Goal: Task Accomplishment & Management: Manage account settings

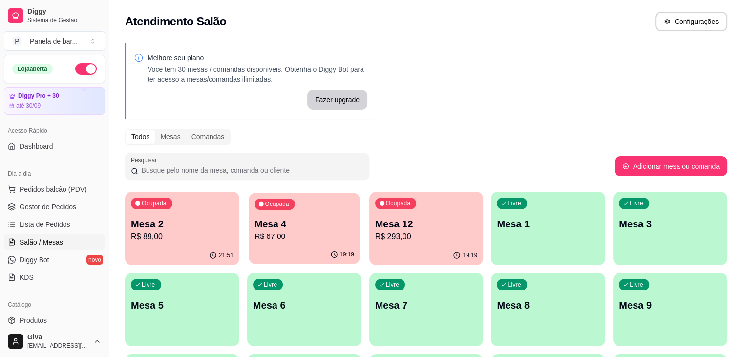
click at [280, 219] on p "Mesa 4" at bounding box center [305, 223] width 100 height 13
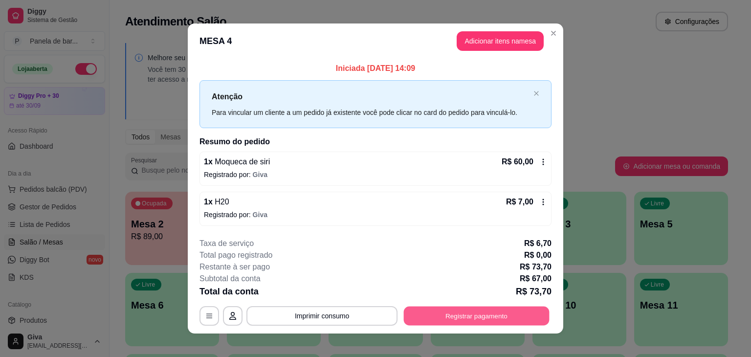
click at [430, 317] on button "Registrar pagamento" at bounding box center [477, 315] width 146 height 19
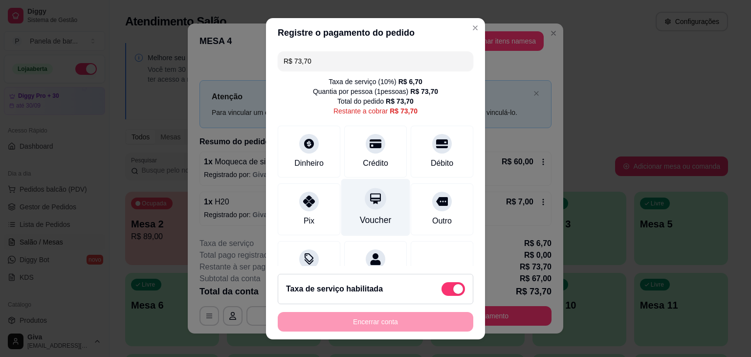
click at [359, 183] on div "Voucher" at bounding box center [375, 206] width 69 height 57
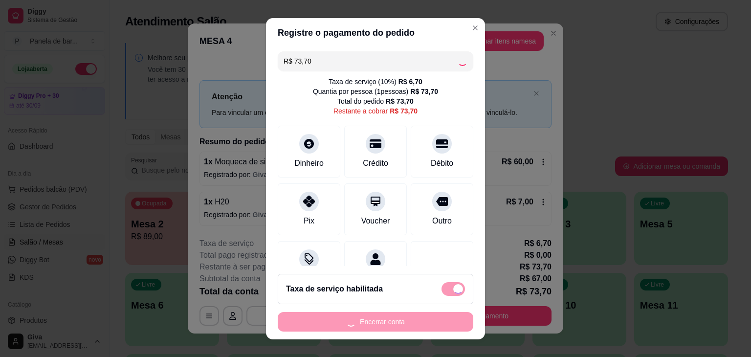
type input "R$ 0,00"
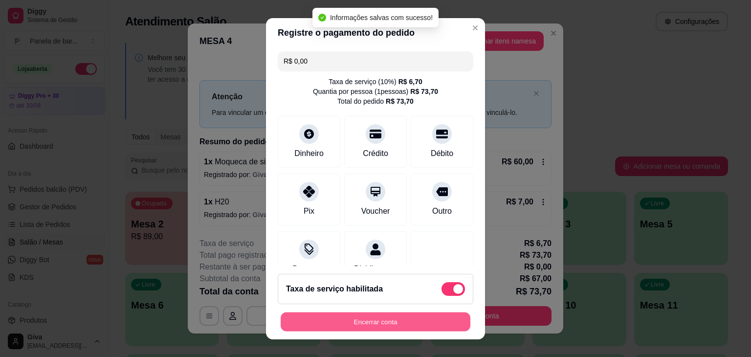
click at [399, 316] on button "Encerrar conta" at bounding box center [375, 321] width 190 height 19
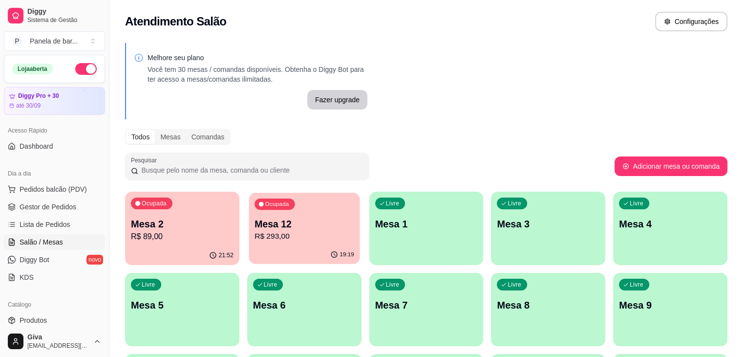
click at [297, 231] on p "R$ 293,00" at bounding box center [305, 236] width 100 height 11
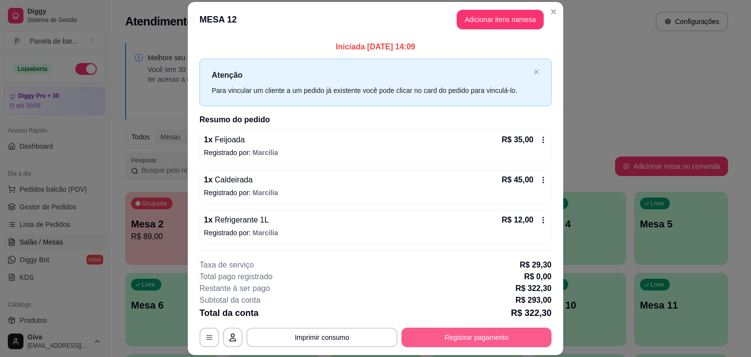
click at [446, 335] on button "Registrar pagamento" at bounding box center [476, 337] width 150 height 20
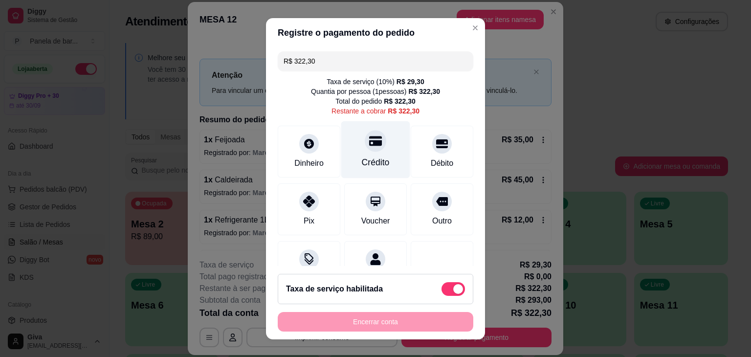
click at [367, 159] on div "Crédito" at bounding box center [376, 162] width 28 height 13
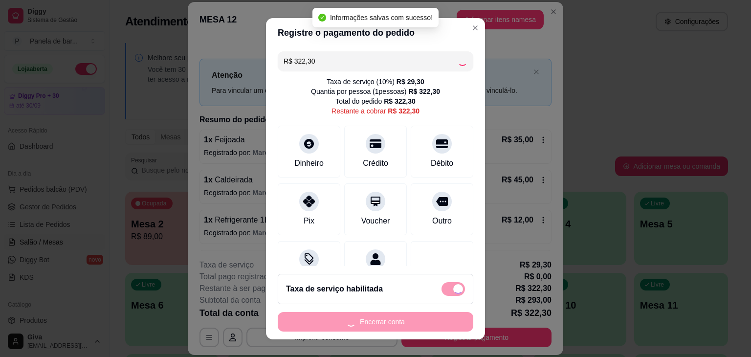
type input "R$ 0,00"
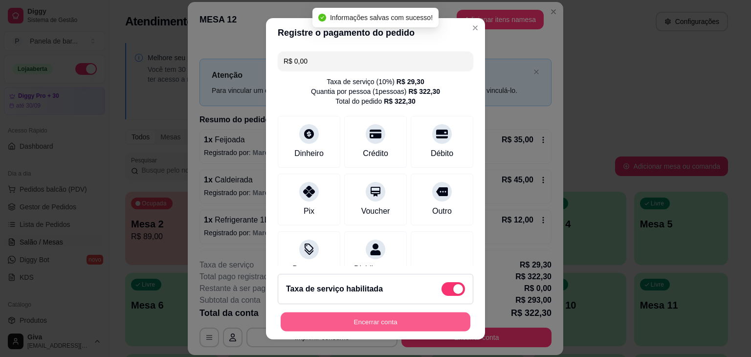
click at [376, 322] on button "Encerrar conta" at bounding box center [375, 321] width 190 height 19
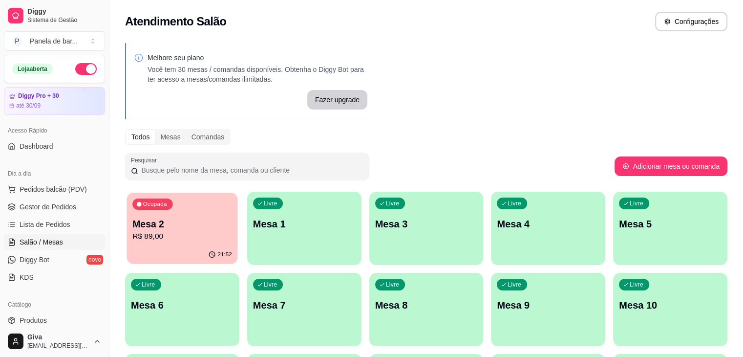
click at [201, 235] on p "R$ 89,00" at bounding box center [182, 236] width 100 height 11
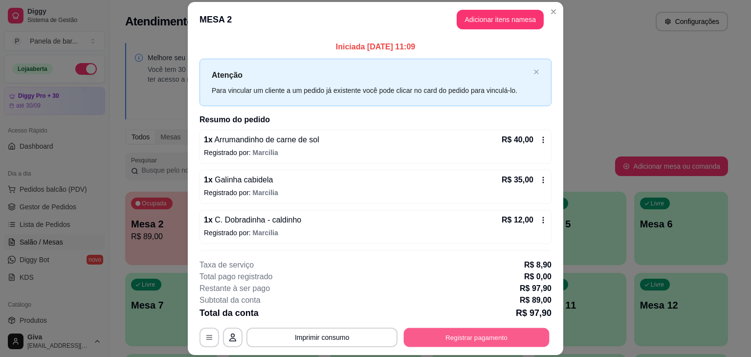
click at [433, 335] on button "Registrar pagamento" at bounding box center [477, 337] width 146 height 19
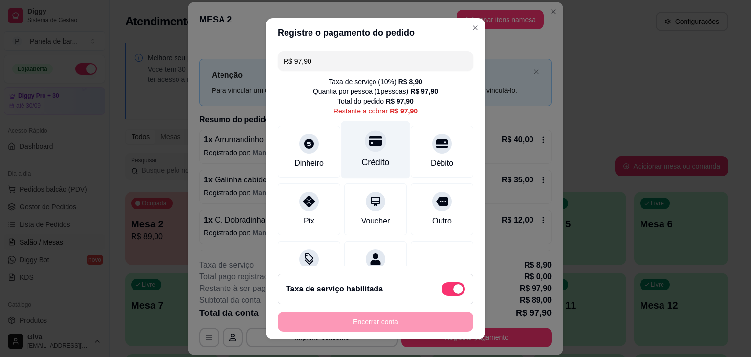
click at [367, 161] on div "Crédito" at bounding box center [376, 162] width 28 height 13
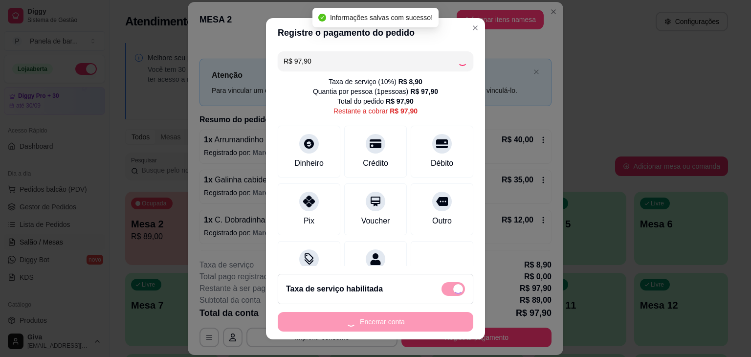
type input "R$ 0,00"
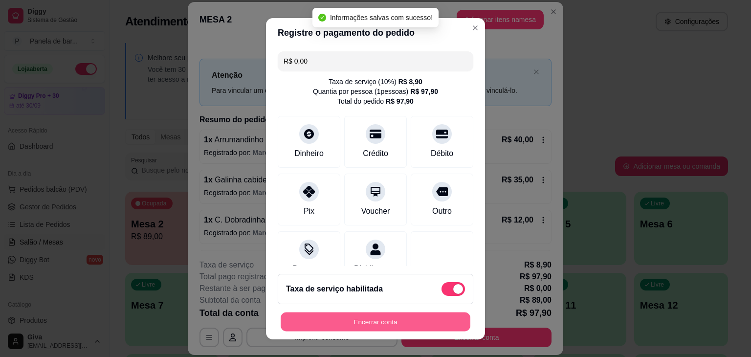
click at [392, 321] on button "Encerrar conta" at bounding box center [375, 321] width 190 height 19
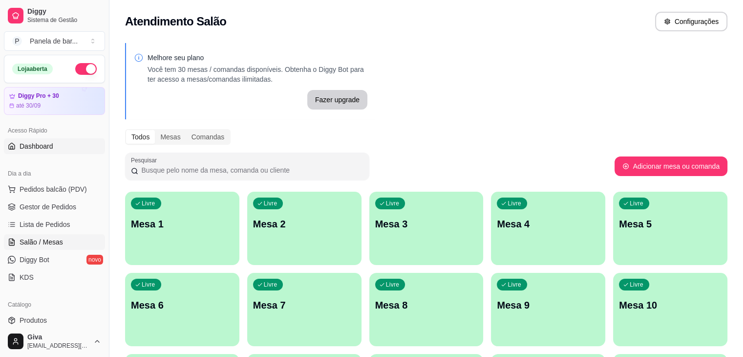
click at [77, 138] on link "Dashboard" at bounding box center [54, 146] width 101 height 16
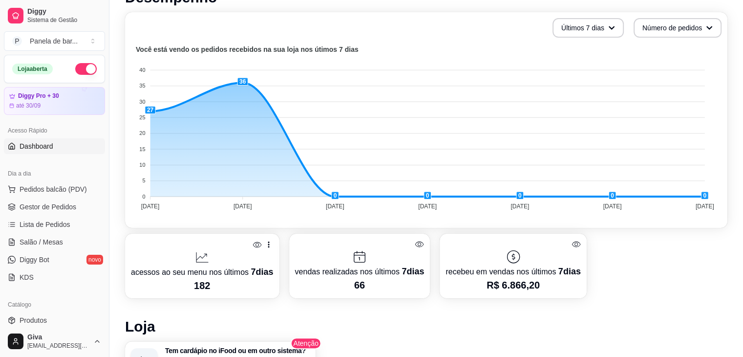
scroll to position [234, 0]
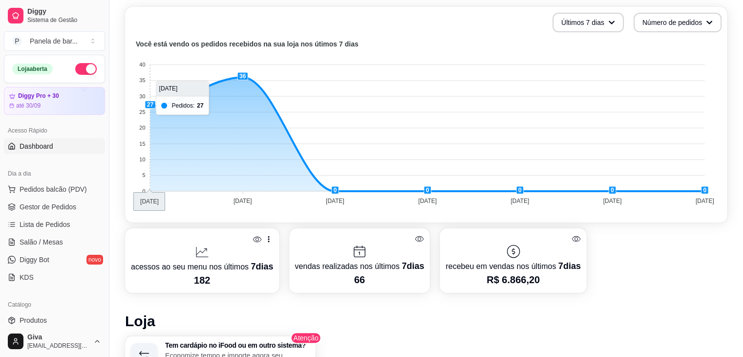
click at [152, 103] on foreignobject at bounding box center [426, 123] width 591 height 171
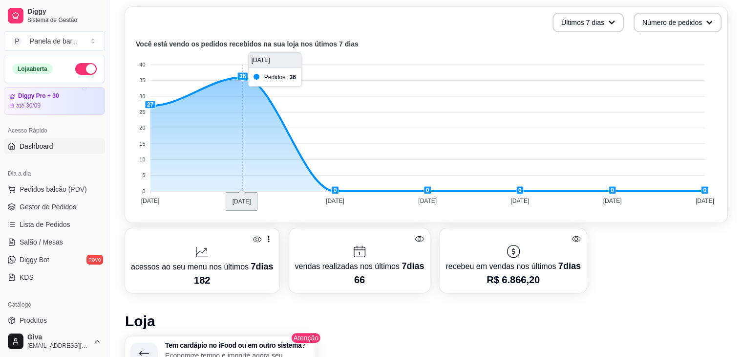
click at [242, 165] on foreignobject at bounding box center [426, 123] width 591 height 171
click at [244, 79] on foreignobject at bounding box center [426, 123] width 591 height 171
drag, startPoint x: 244, startPoint y: 79, endPoint x: 270, endPoint y: 78, distance: 26.4
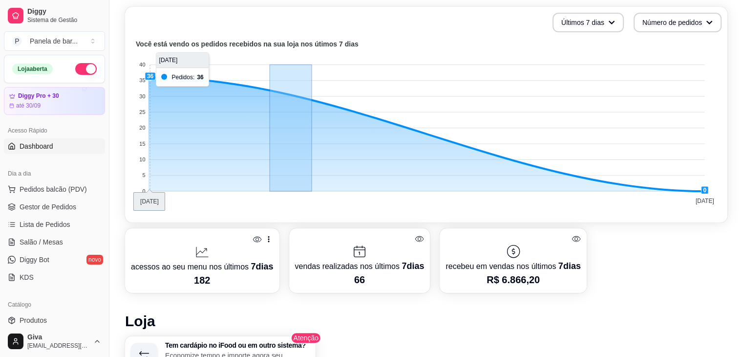
drag, startPoint x: 270, startPoint y: 78, endPoint x: 332, endPoint y: 101, distance: 66.3
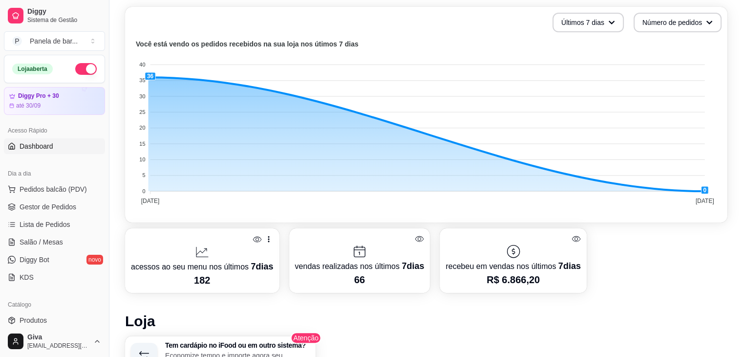
click at [58, 141] on link "Dashboard" at bounding box center [54, 146] width 101 height 16
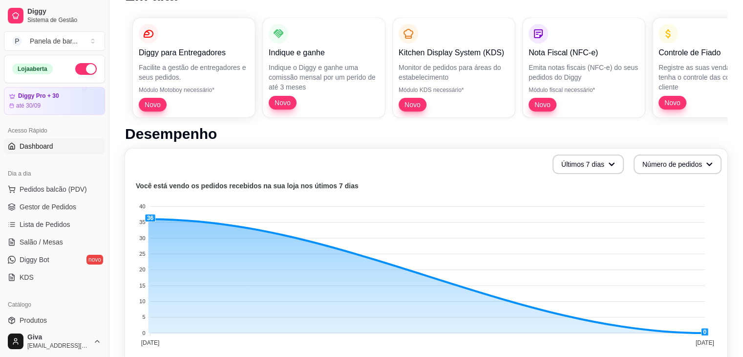
scroll to position [0, 0]
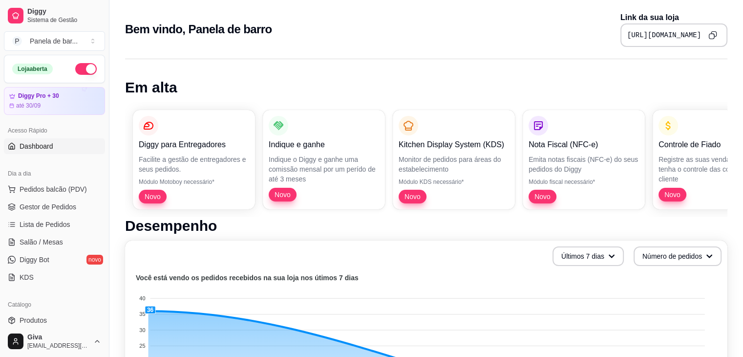
click at [66, 309] on div "Catálogo" at bounding box center [54, 305] width 101 height 16
click at [61, 322] on link "Produtos" at bounding box center [54, 320] width 101 height 16
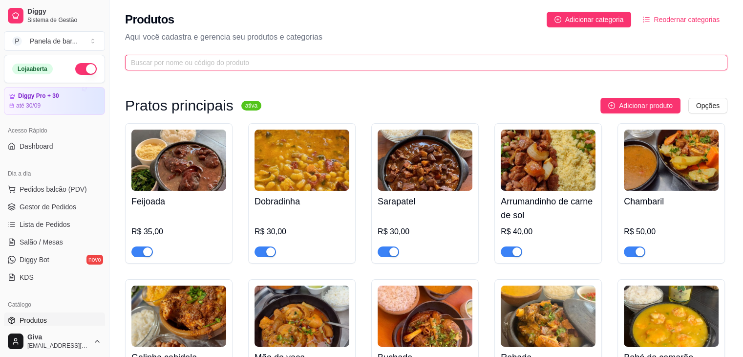
click at [177, 65] on input "text" at bounding box center [422, 62] width 583 height 11
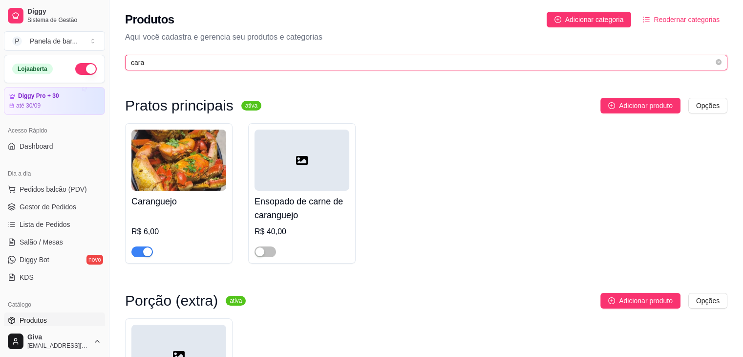
type input "cara"
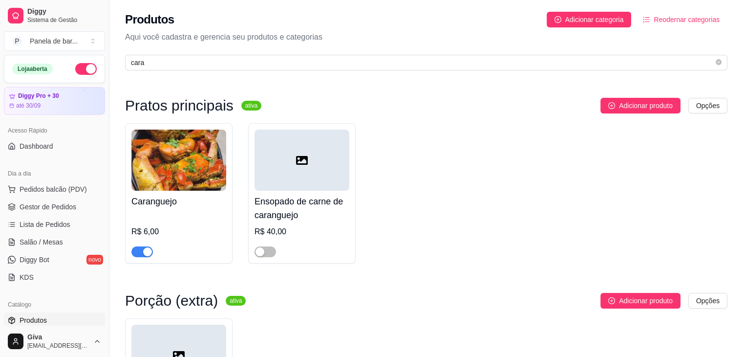
click at [140, 246] on div at bounding box center [142, 251] width 22 height 12
click at [141, 249] on span "button" at bounding box center [142, 251] width 22 height 11
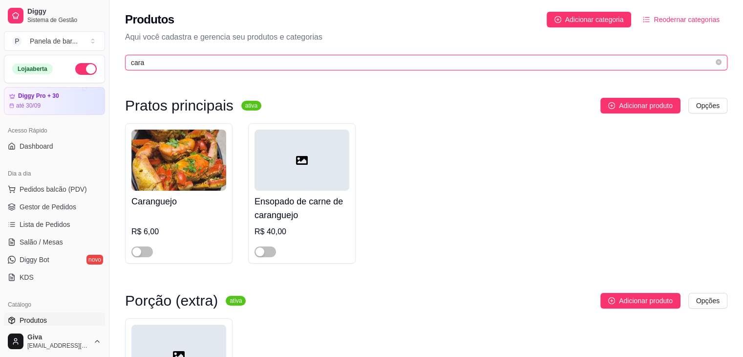
click at [192, 61] on input "cara" at bounding box center [422, 62] width 583 height 11
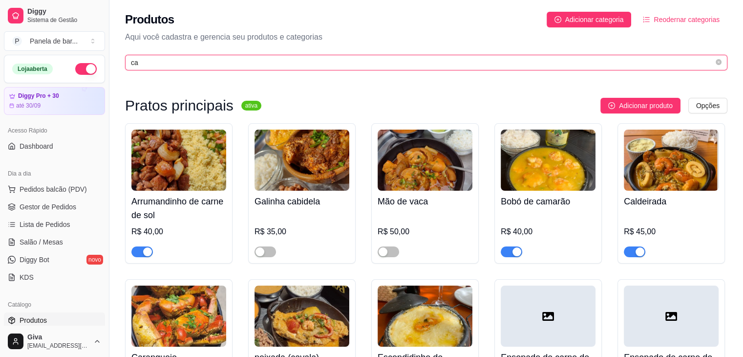
type input "c"
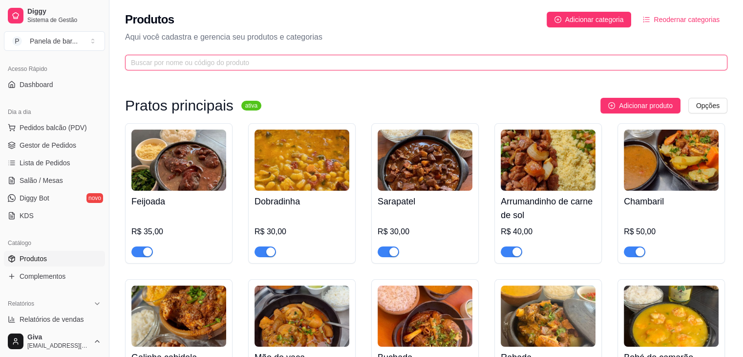
scroll to position [61, 0]
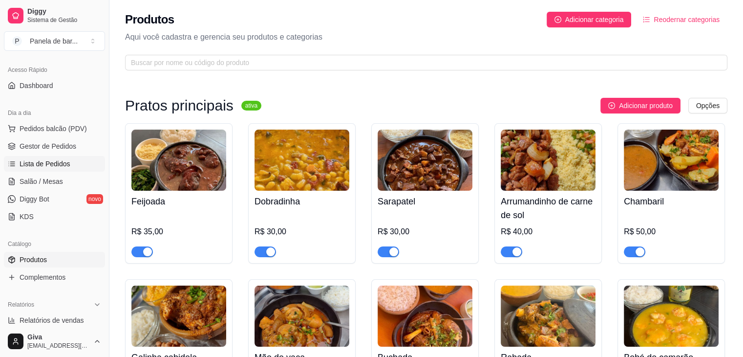
click at [58, 169] on link "Lista de Pedidos" at bounding box center [54, 164] width 101 height 16
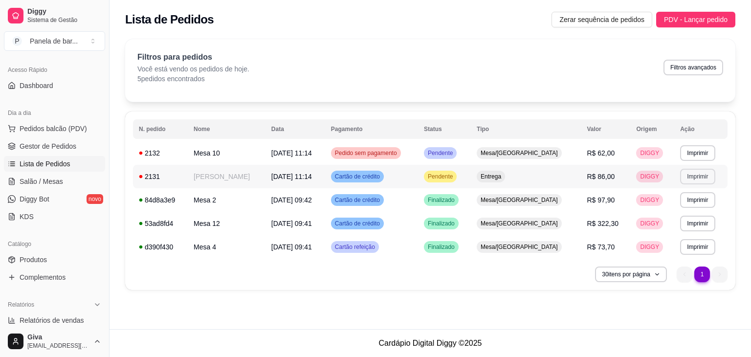
click at [684, 175] on button "Imprimir" at bounding box center [697, 177] width 35 height 16
click at [673, 214] on button "IMPRESSORA" at bounding box center [675, 210] width 68 height 15
click at [61, 178] on link "Salão / Mesas" at bounding box center [54, 181] width 101 height 16
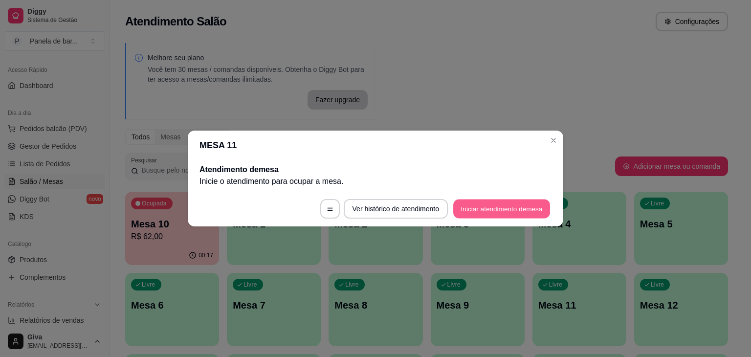
click at [496, 212] on button "Iniciar atendimento de mesa" at bounding box center [501, 208] width 97 height 19
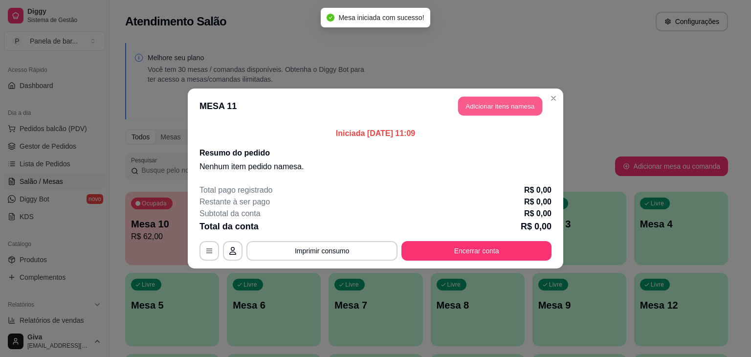
click at [498, 106] on button "Adicionar itens na mesa" at bounding box center [500, 106] width 84 height 19
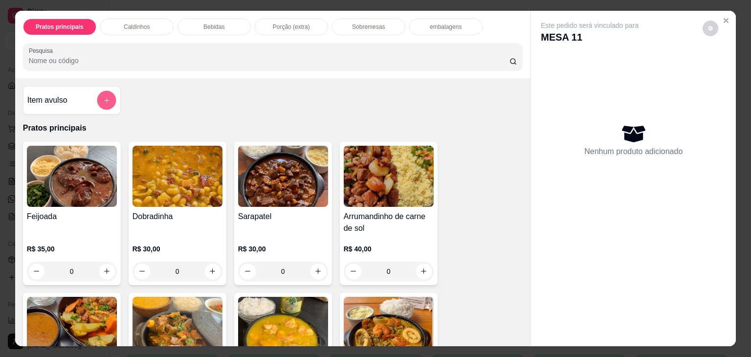
click at [97, 94] on button "add-separate-item" at bounding box center [106, 100] width 19 height 19
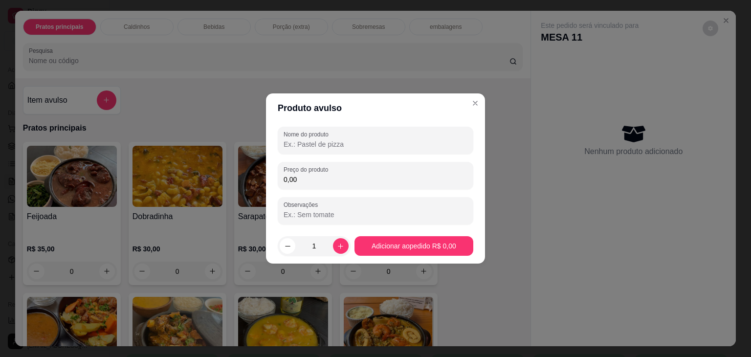
click at [312, 145] on input "Nome do produto" at bounding box center [375, 144] width 184 height 10
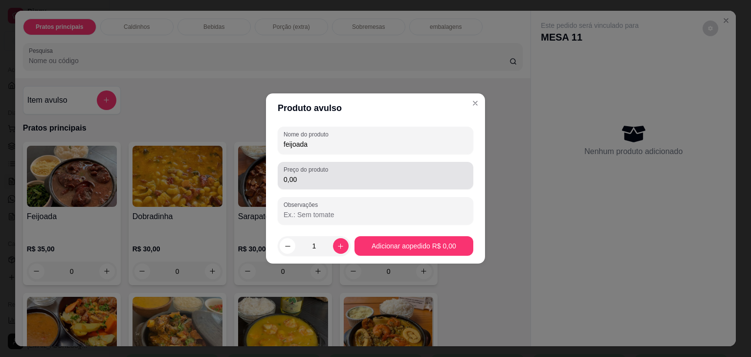
type input "feijoada"
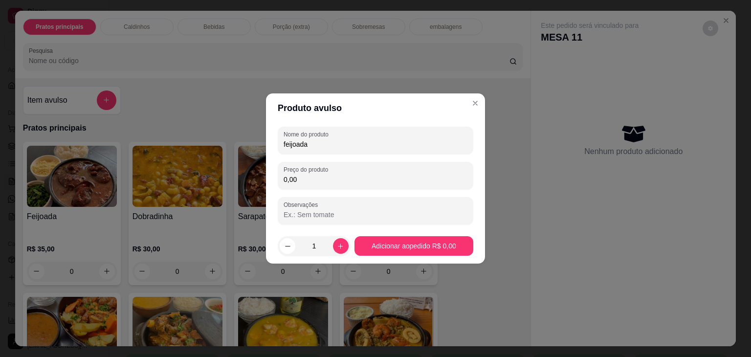
click at [311, 174] on input "0,00" at bounding box center [375, 179] width 184 height 10
type input "25,00"
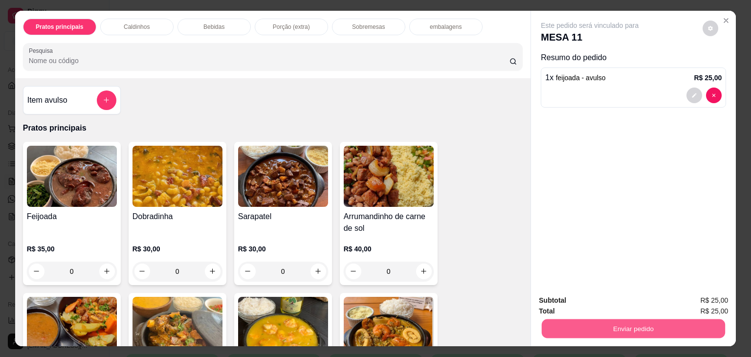
click at [584, 328] on button "Enviar pedido" at bounding box center [632, 328] width 183 height 19
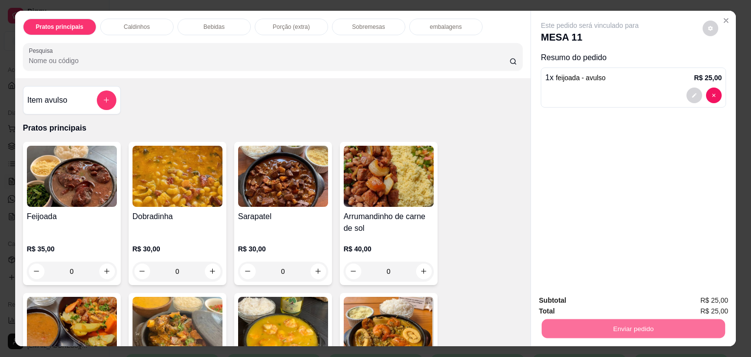
click at [575, 299] on button "Não registrar e enviar pedido" at bounding box center [600, 300] width 99 height 18
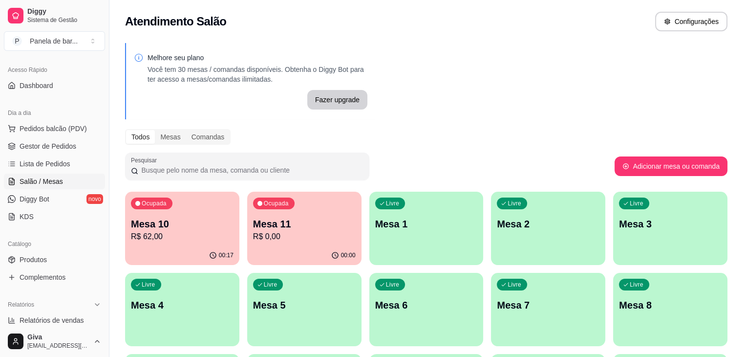
click at [550, 49] on div "Melhore seu plano Você tem 30 mesas / comandas disponíveis. Obtenha o Diggy Bot…" at bounding box center [426, 319] width 634 height 564
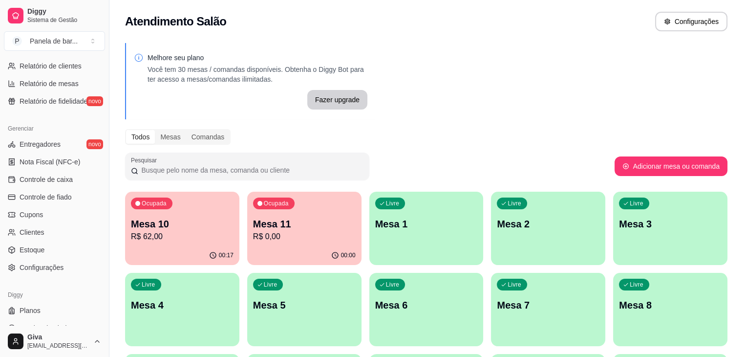
scroll to position [340, 0]
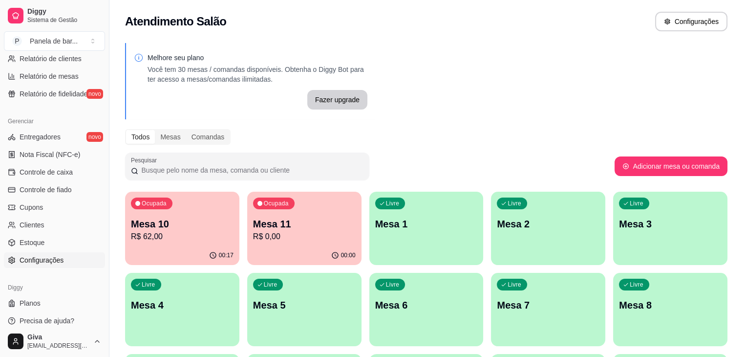
click at [40, 257] on span "Configurações" at bounding box center [42, 260] width 44 height 10
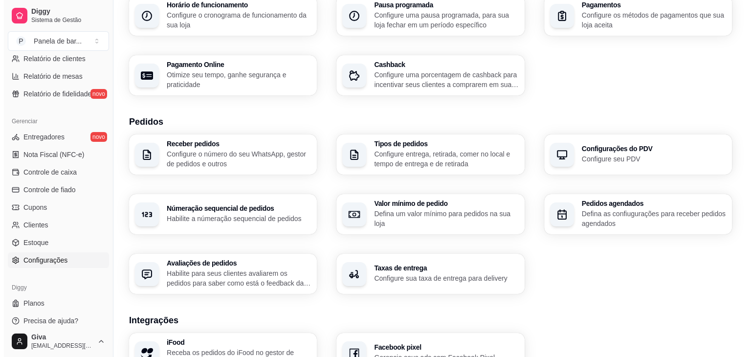
scroll to position [123, 0]
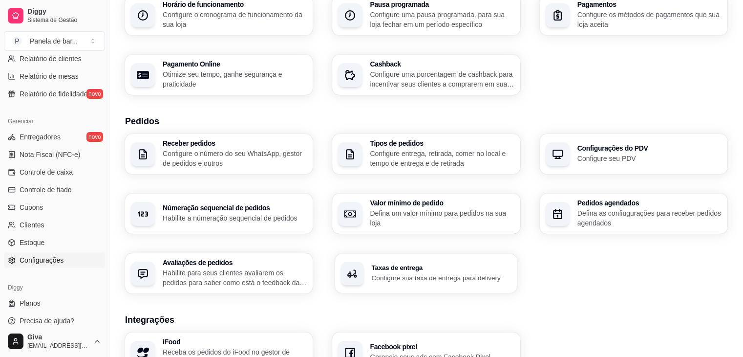
click at [411, 277] on p "Configure sua taxa de entrega para delivery" at bounding box center [442, 277] width 140 height 9
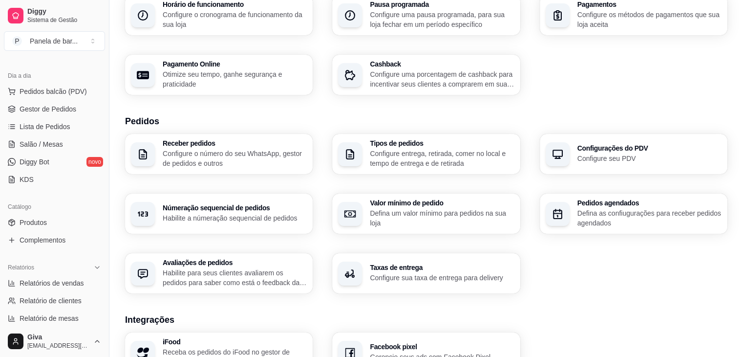
scroll to position [97, 0]
click at [39, 223] on span "Produtos" at bounding box center [33, 223] width 27 height 10
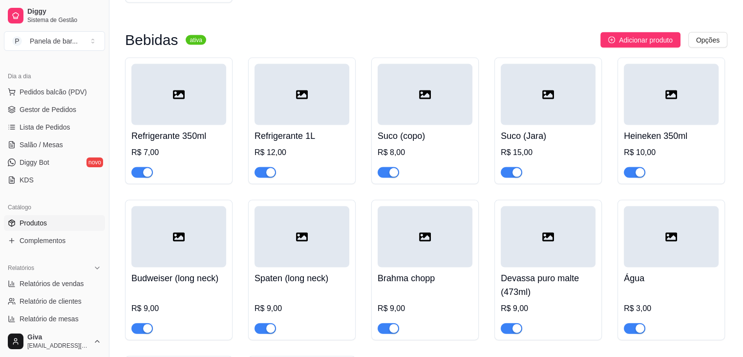
scroll to position [2033, 0]
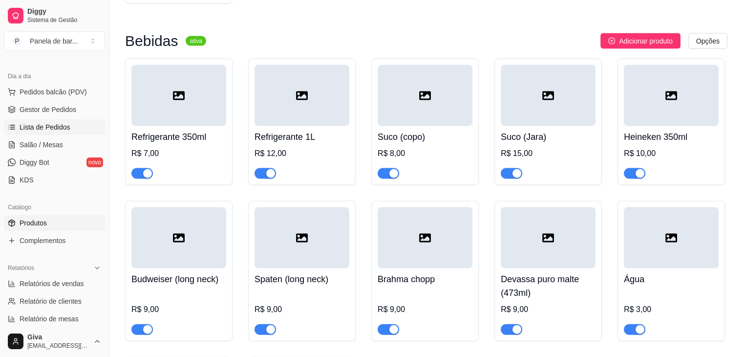
click at [73, 122] on link "Lista de Pedidos" at bounding box center [54, 127] width 101 height 16
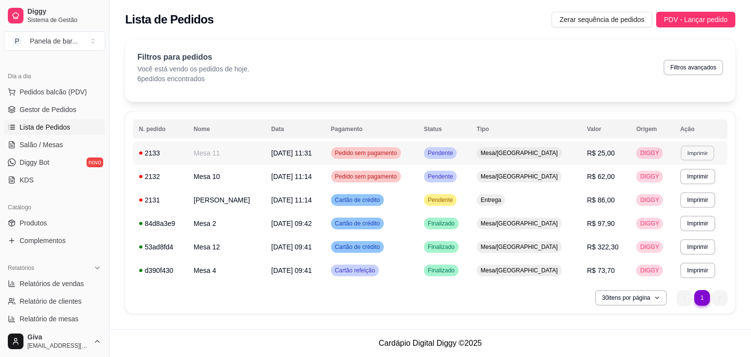
click at [682, 150] on button "Imprimir" at bounding box center [697, 152] width 34 height 15
click at [669, 188] on button "IMPRESSORA" at bounding box center [675, 186] width 68 height 15
click at [60, 143] on span "Salão / Mesas" at bounding box center [41, 145] width 43 height 10
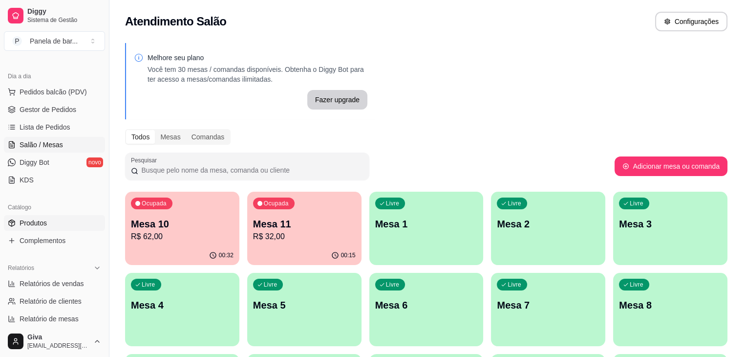
click at [51, 224] on link "Produtos" at bounding box center [54, 223] width 101 height 16
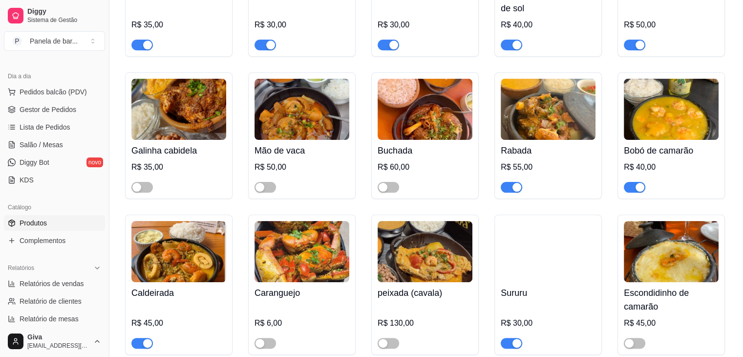
scroll to position [244, 0]
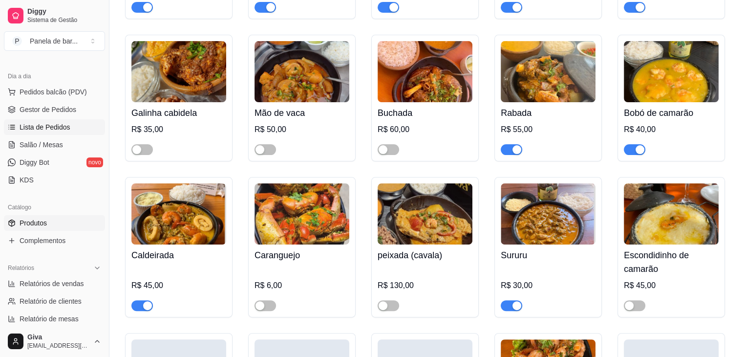
click at [47, 129] on span "Lista de Pedidos" at bounding box center [45, 127] width 51 height 10
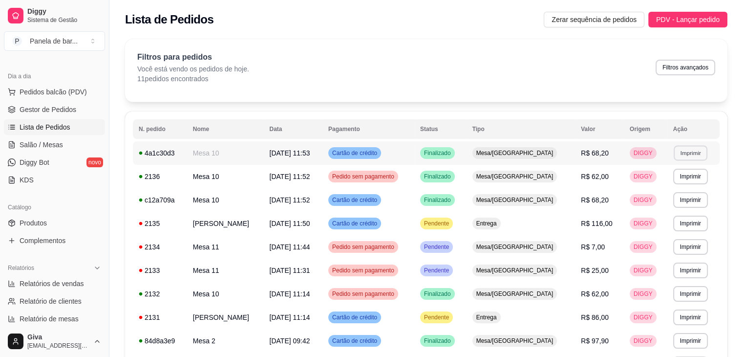
click at [680, 152] on button "Imprimir" at bounding box center [691, 152] width 34 height 15
click at [672, 189] on button "IMPRESSORA" at bounding box center [668, 186] width 68 height 15
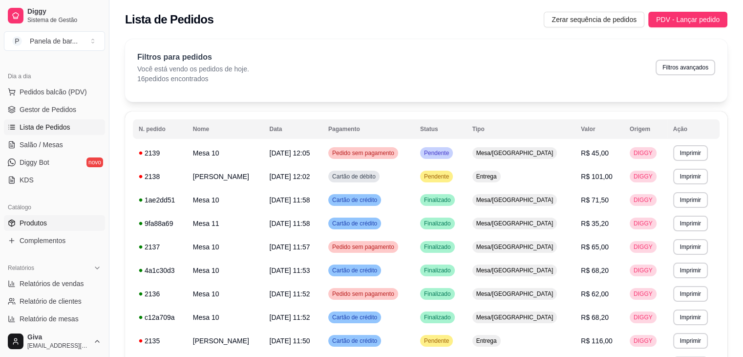
click at [46, 221] on span "Produtos" at bounding box center [33, 223] width 27 height 10
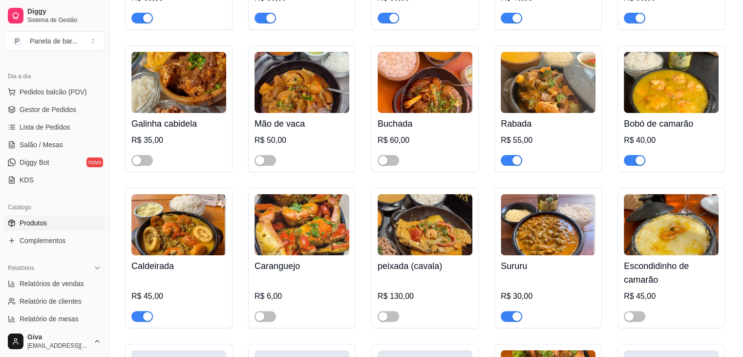
scroll to position [235, 0]
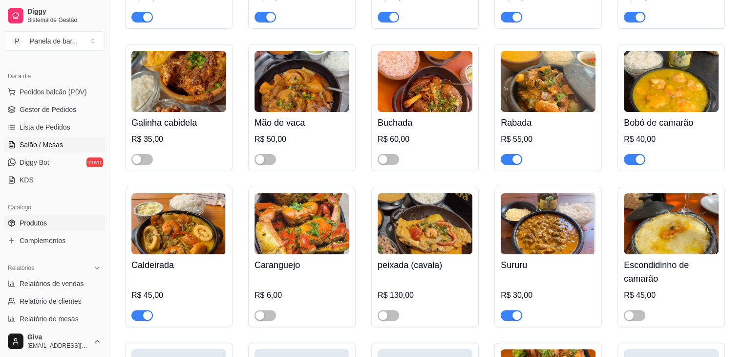
click at [29, 140] on span "Salão / Mesas" at bounding box center [41, 145] width 43 height 10
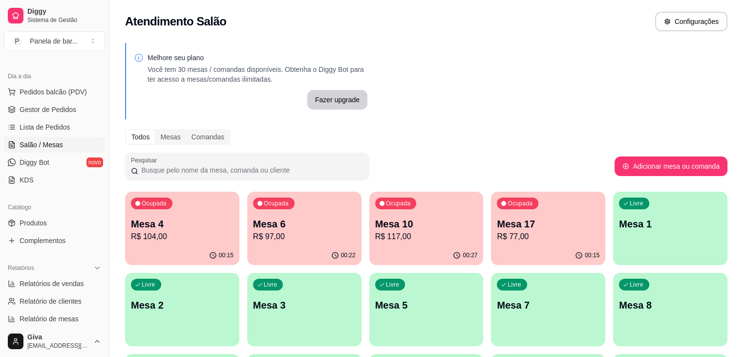
scroll to position [97, 0]
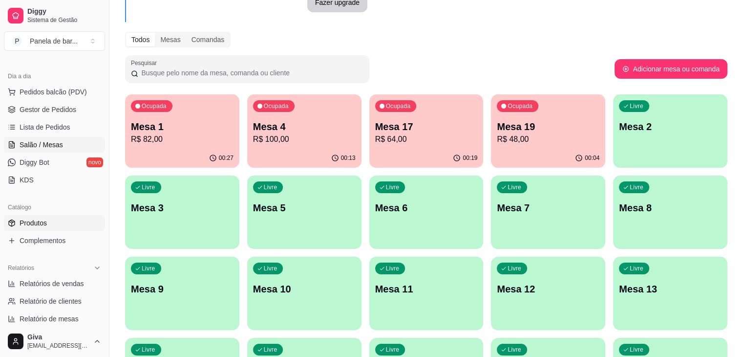
click at [53, 215] on link "Produtos" at bounding box center [54, 223] width 101 height 16
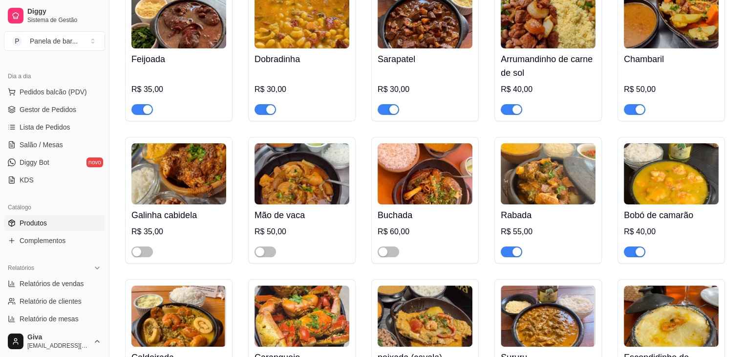
scroll to position [143, 0]
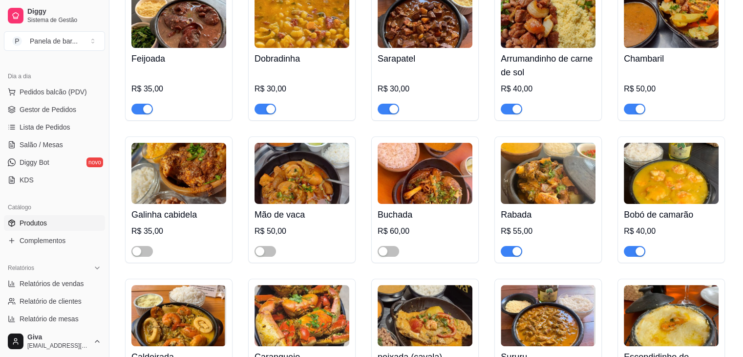
click at [141, 108] on button "button" at bounding box center [142, 109] width 22 height 11
click at [69, 142] on link "Salão / Mesas" at bounding box center [54, 145] width 101 height 16
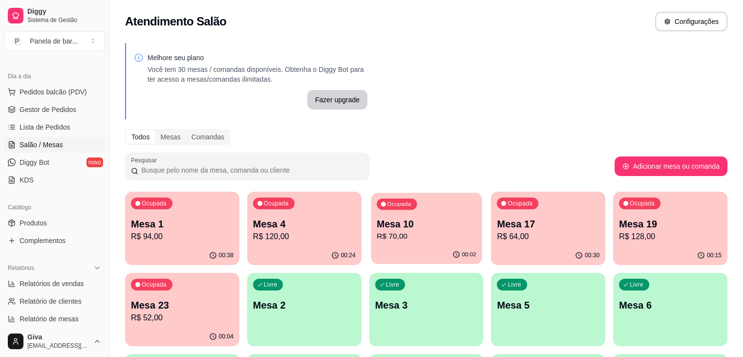
click at [371, 248] on div "00:02" at bounding box center [426, 254] width 111 height 19
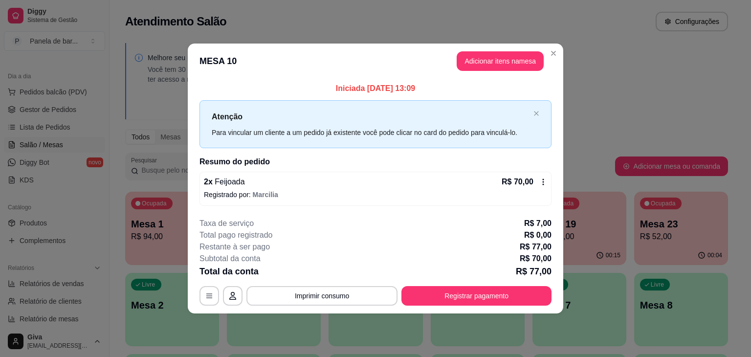
click at [544, 182] on icon at bounding box center [543, 182] width 8 height 8
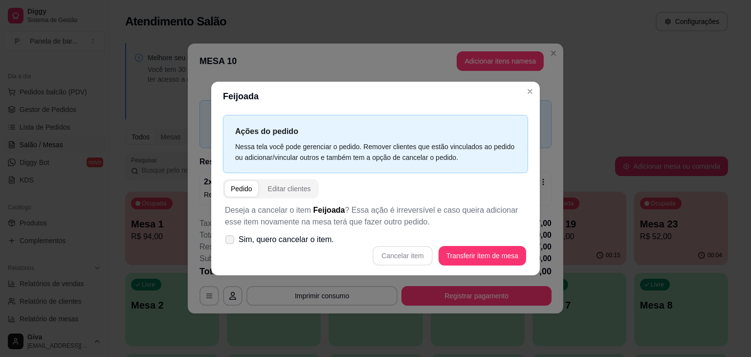
click at [302, 240] on span "Sim, quero cancelar o item." at bounding box center [285, 240] width 95 height 12
click at [231, 241] on input "Sim, quero cancelar o item." at bounding box center [227, 244] width 6 height 6
checkbox input "true"
click at [405, 261] on button "Cancelar item" at bounding box center [402, 255] width 58 height 19
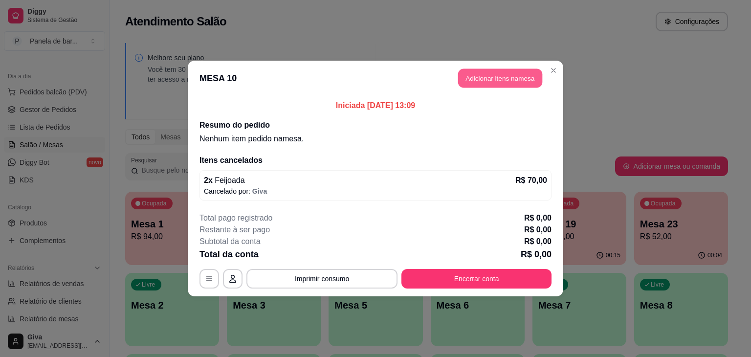
click at [528, 81] on button "Adicionar itens na mesa" at bounding box center [500, 78] width 84 height 19
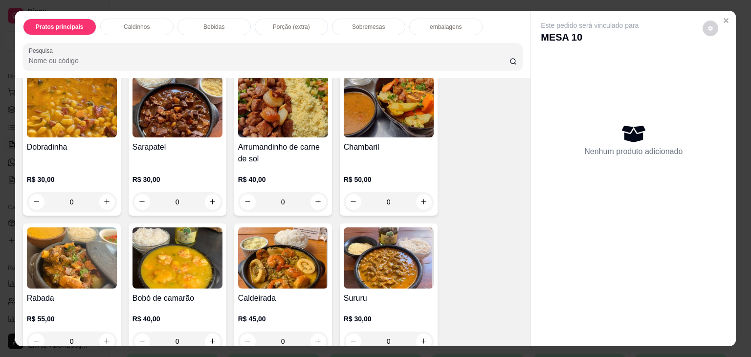
scroll to position [72, 0]
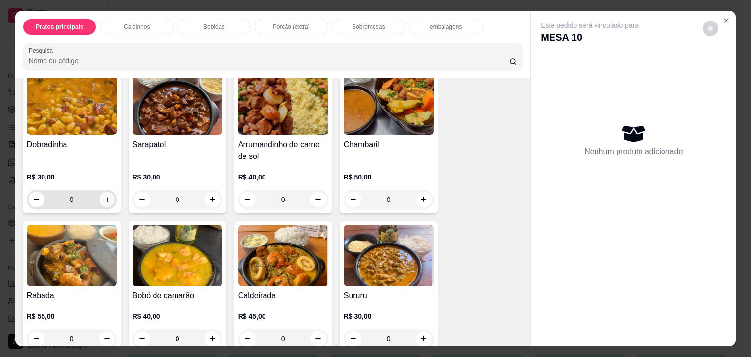
click at [104, 198] on icon "increase-product-quantity" at bounding box center [106, 199] width 7 height 7
type input "1"
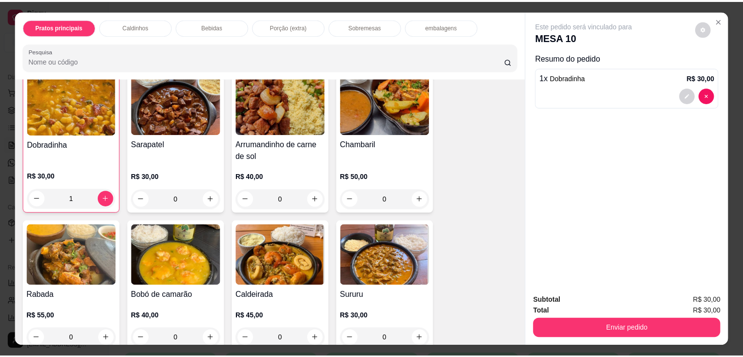
scroll to position [147, 0]
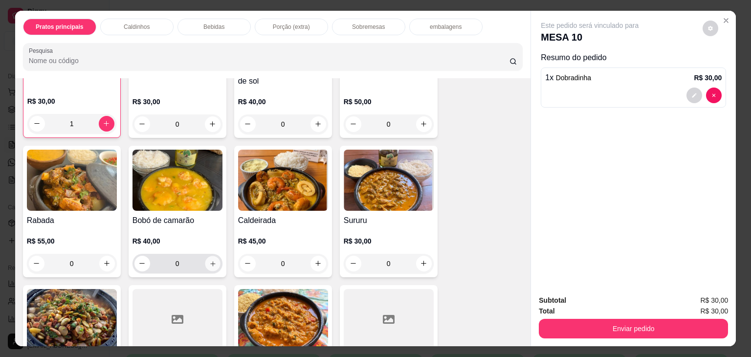
click at [209, 260] on icon "increase-product-quantity" at bounding box center [212, 263] width 7 height 7
type input "1"
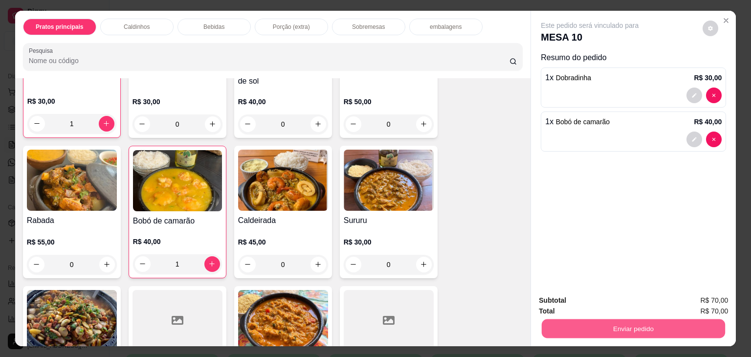
click at [593, 327] on button "Enviar pedido" at bounding box center [632, 328] width 183 height 19
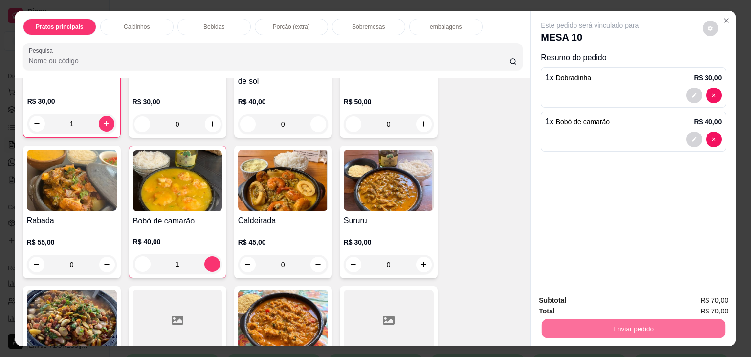
click at [591, 296] on button "Não registrar e enviar pedido" at bounding box center [601, 300] width 102 height 19
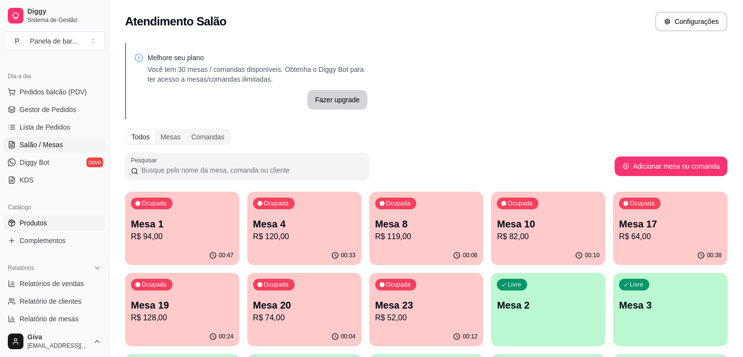
click at [63, 217] on link "Produtos" at bounding box center [54, 223] width 101 height 16
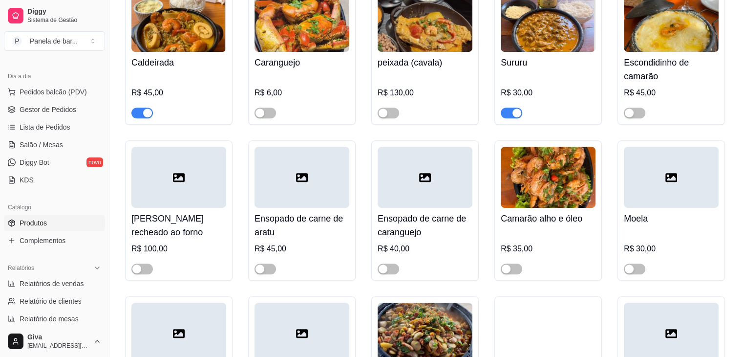
scroll to position [436, 0]
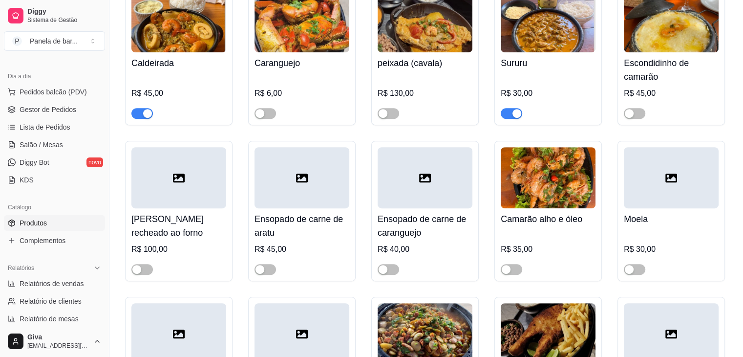
click at [515, 117] on div "button" at bounding box center [517, 113] width 9 height 9
click at [83, 137] on link "Salão / Mesas" at bounding box center [54, 145] width 101 height 16
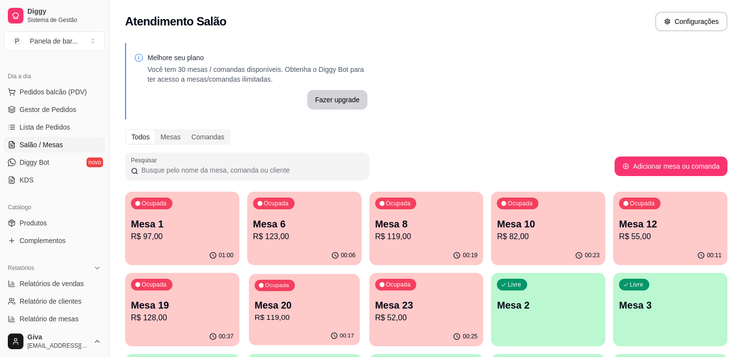
click at [255, 309] on p "Mesa 20" at bounding box center [305, 305] width 100 height 13
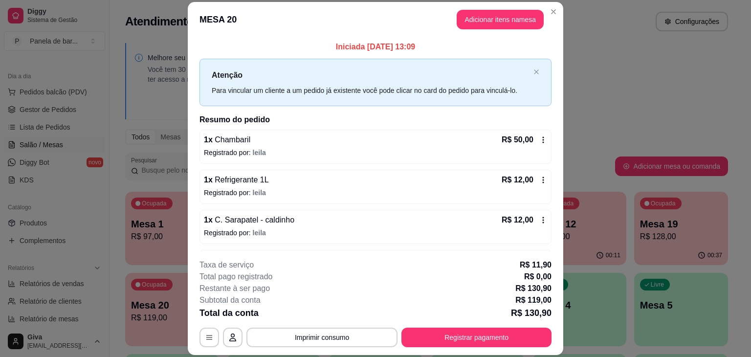
scroll to position [75, 0]
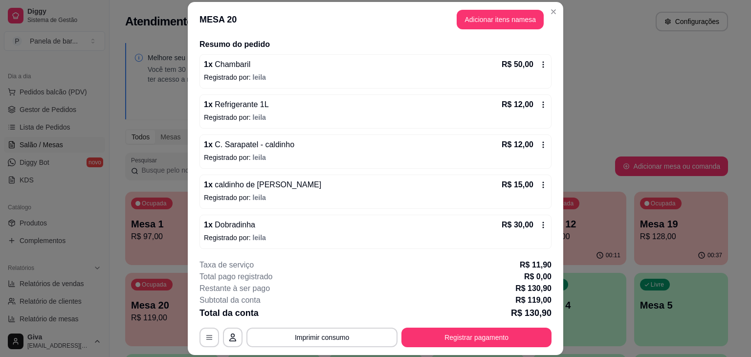
click at [530, 179] on div "R$ 15,00" at bounding box center [523, 185] width 45 height 12
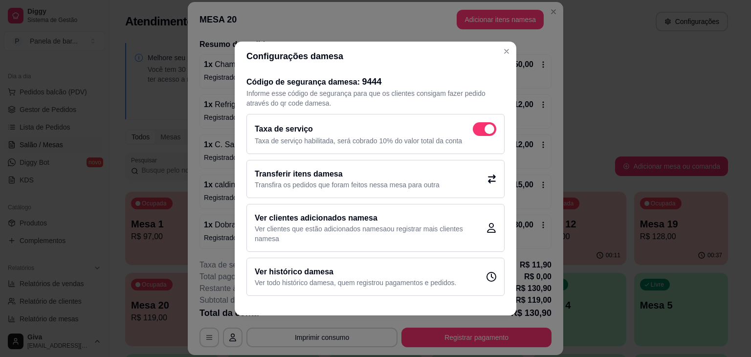
click at [410, 168] on h2 "Transferir itens da mesa" at bounding box center [347, 174] width 185 height 12
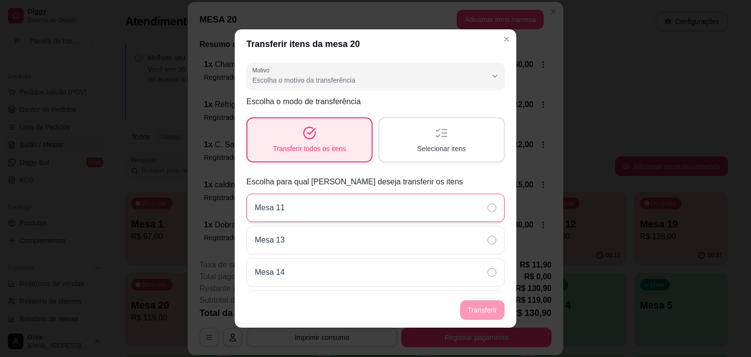
scroll to position [33, 0]
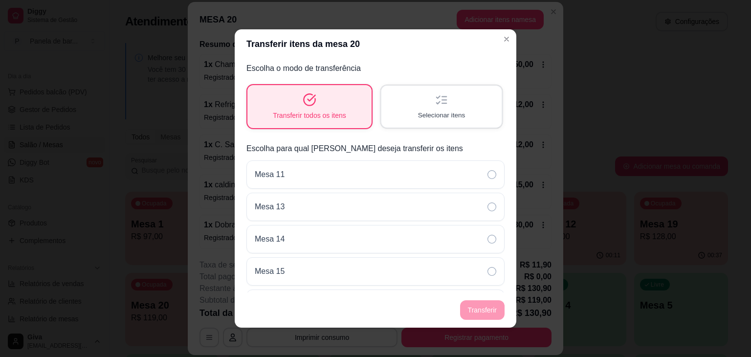
click at [445, 105] on div "Selecionar itens" at bounding box center [441, 107] width 120 height 42
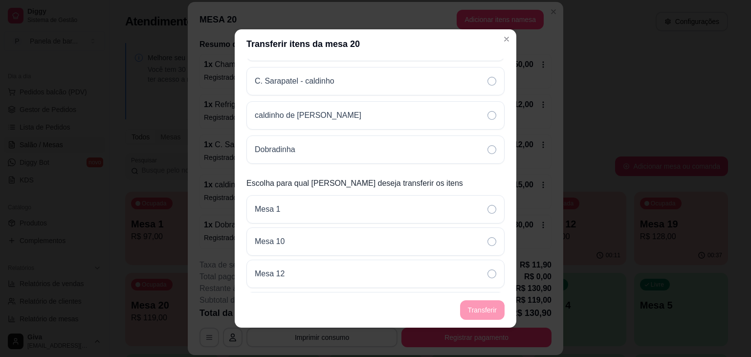
scroll to position [195, 0]
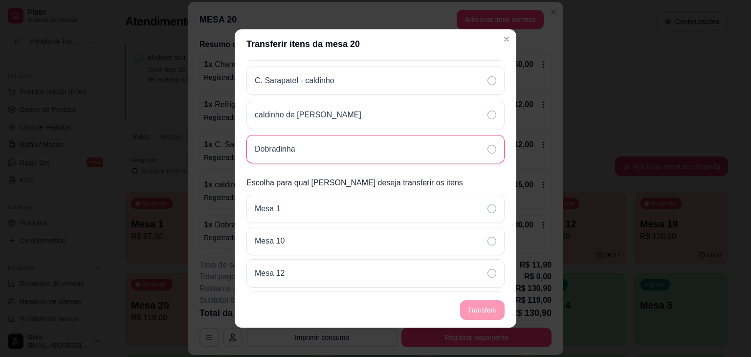
click at [385, 141] on div "Dobradinha" at bounding box center [375, 149] width 258 height 28
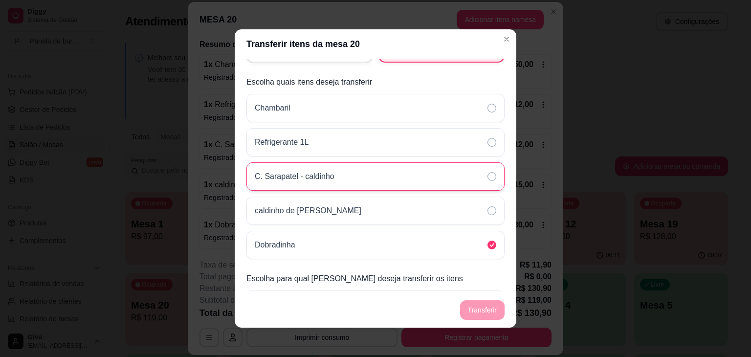
scroll to position [101, 0]
click at [357, 208] on div "caldinho de siri" at bounding box center [375, 209] width 258 height 28
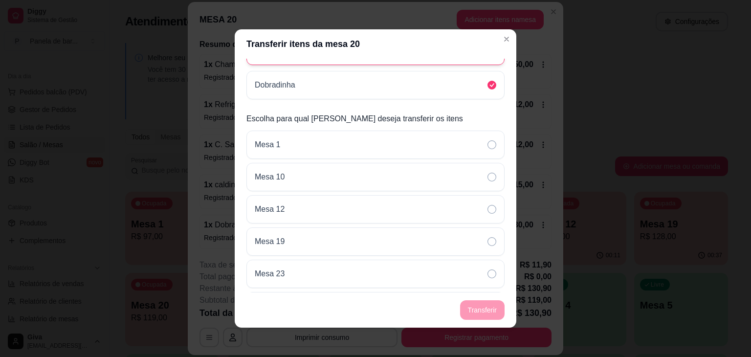
scroll to position [321, 0]
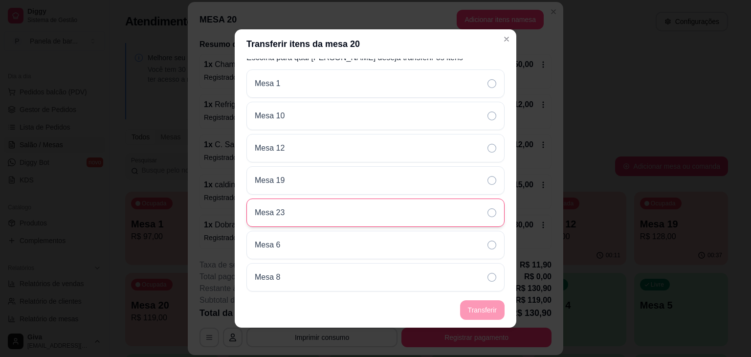
click at [396, 212] on div "Mesa 23" at bounding box center [375, 212] width 258 height 28
click at [475, 312] on footer "Transferir" at bounding box center [375, 309] width 281 height 35
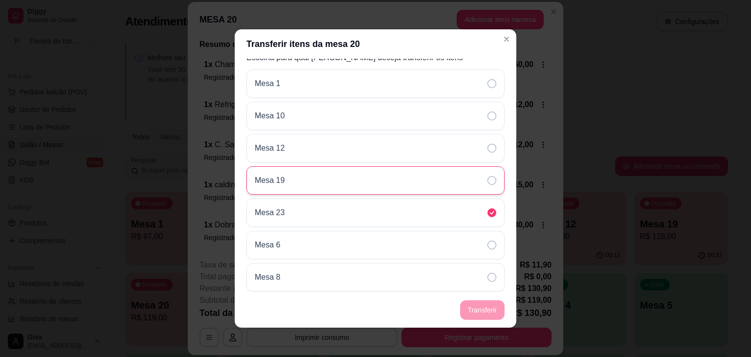
scroll to position [0, 0]
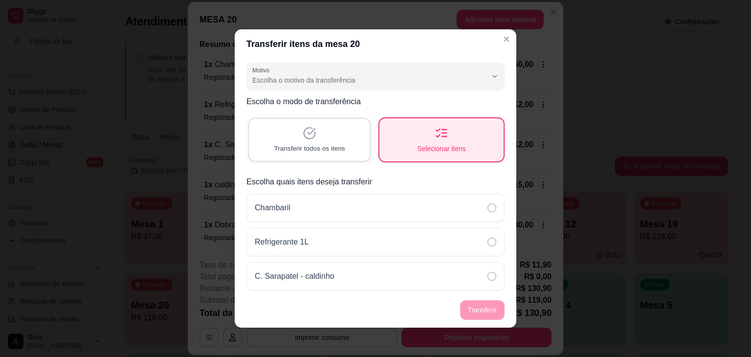
click at [328, 140] on div "Transferir todos os itens" at bounding box center [309, 140] width 120 height 42
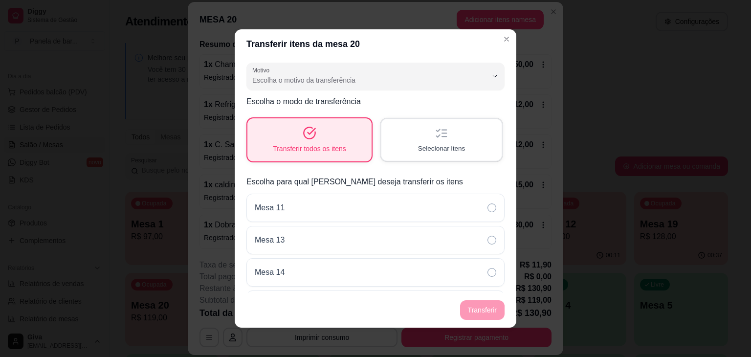
click at [412, 153] on div "Selecionar itens" at bounding box center [441, 140] width 120 height 42
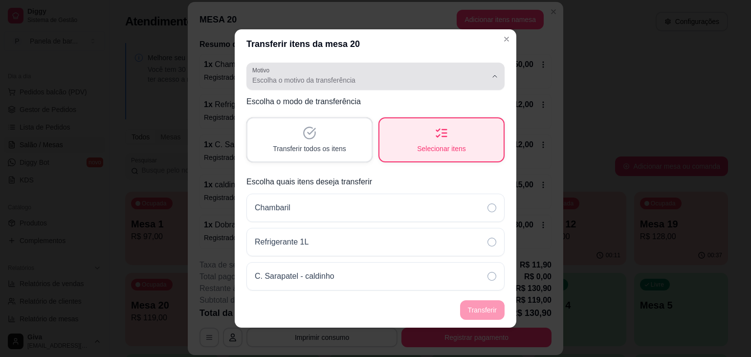
click at [373, 79] on span "Escolha o motivo da transferência" at bounding box center [369, 80] width 235 height 10
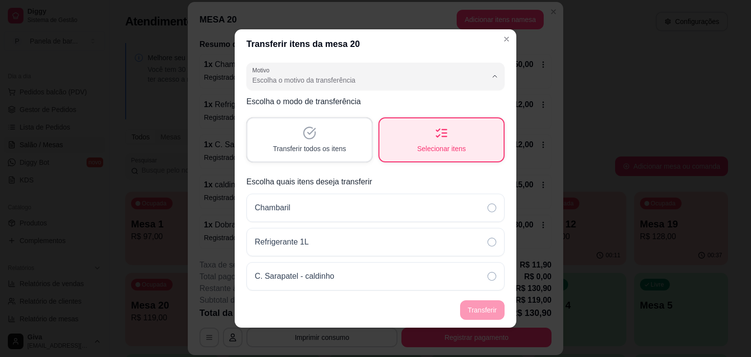
click at [366, 108] on span "Pedido lançado na mesa errada" at bounding box center [363, 103] width 216 height 9
type input "ORDER_PLACED_ON_WRONG_TABLE"
select select "ORDER_PLACED_ON_WRONG_TABLE"
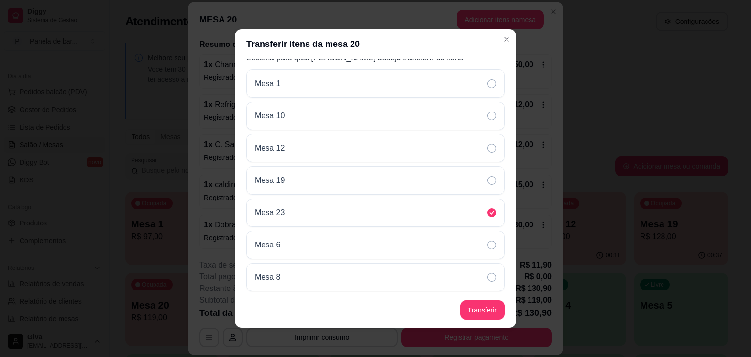
scroll to position [2, 0]
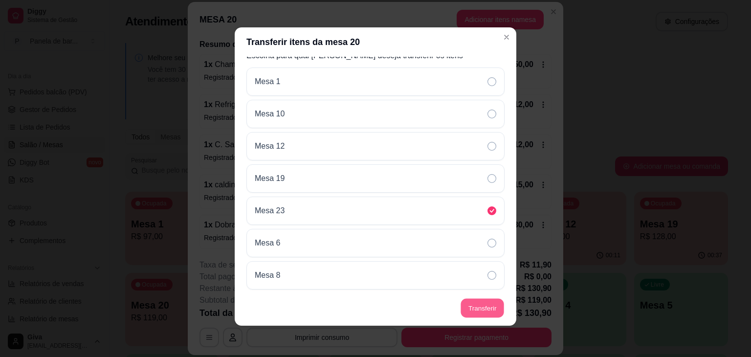
click at [473, 306] on button "Transferir" at bounding box center [481, 308] width 43 height 19
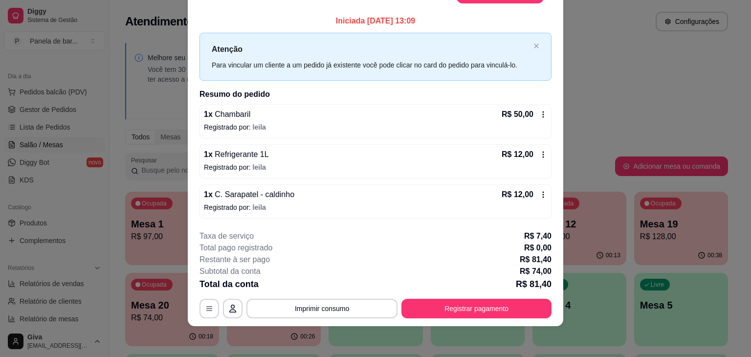
scroll to position [0, 0]
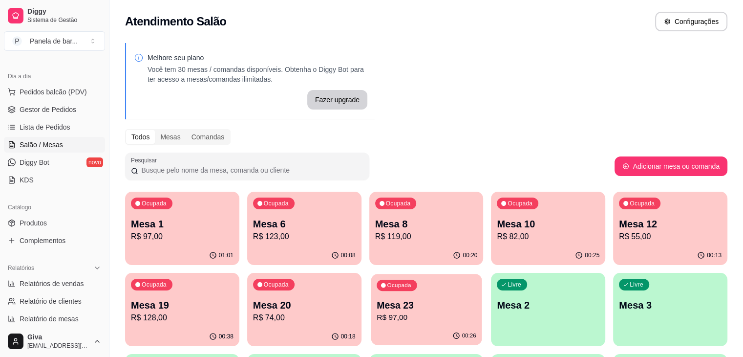
click at [377, 303] on p "Mesa 23" at bounding box center [427, 305] width 100 height 13
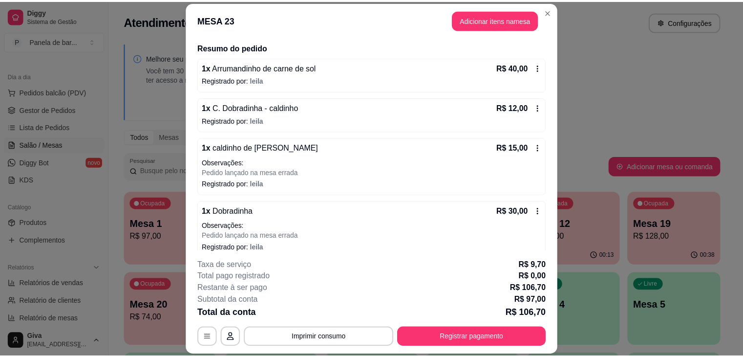
scroll to position [82, 0]
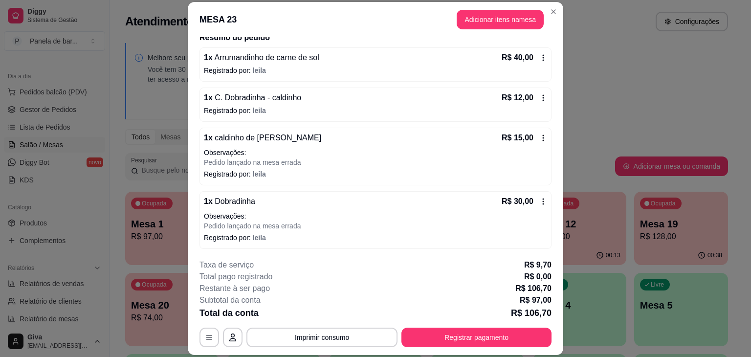
click at [353, 212] on p "Observações:" at bounding box center [375, 216] width 343 height 10
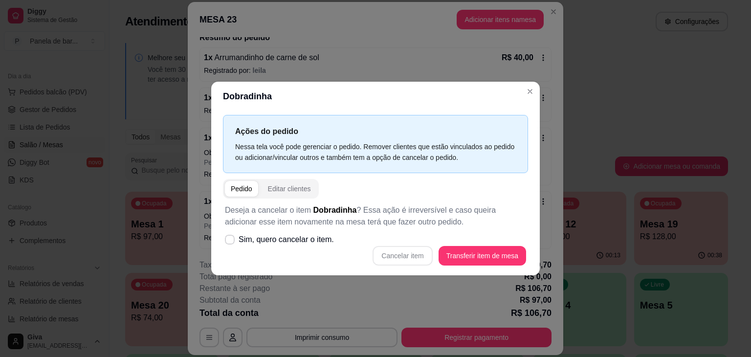
click at [353, 212] on span "Dobradinha" at bounding box center [334, 210] width 43 height 8
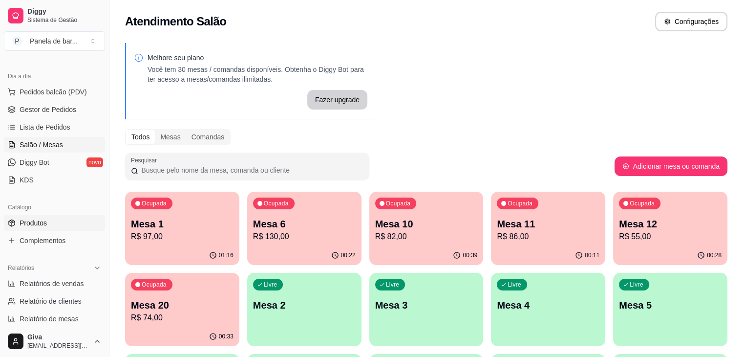
click at [62, 218] on link "Produtos" at bounding box center [54, 223] width 101 height 16
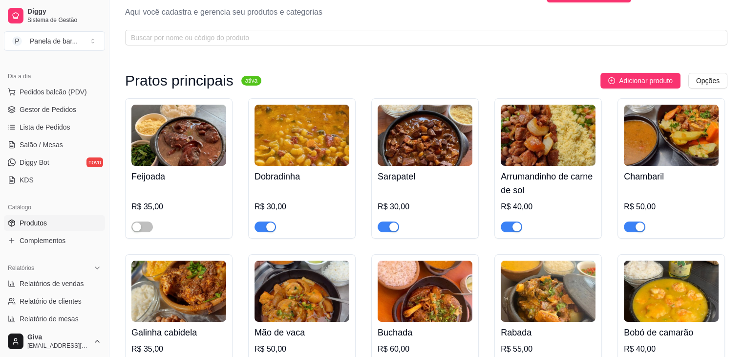
scroll to position [25, 0]
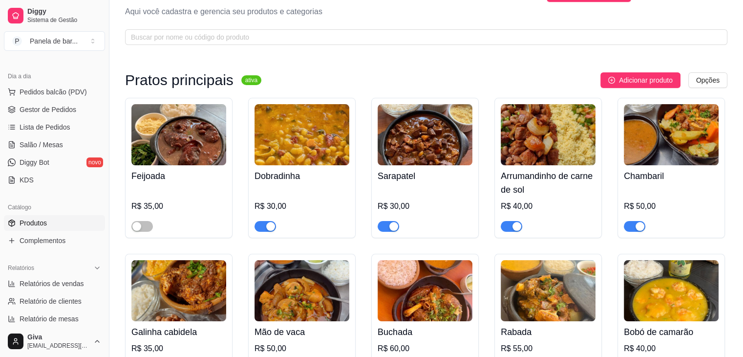
click at [633, 222] on span "button" at bounding box center [635, 226] width 22 height 11
click at [56, 144] on span "Salão / Mesas" at bounding box center [41, 145] width 43 height 10
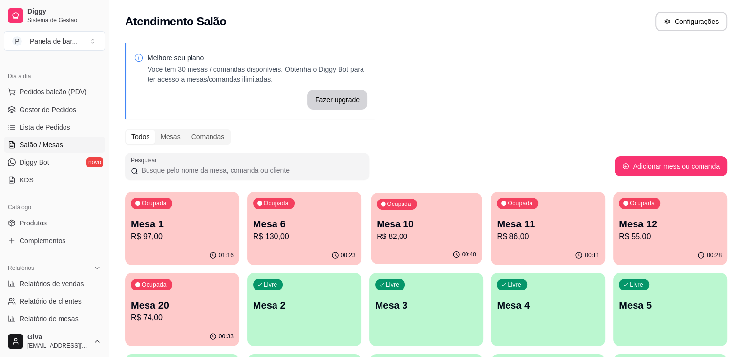
click at [383, 235] on p "R$ 82,00" at bounding box center [427, 236] width 100 height 11
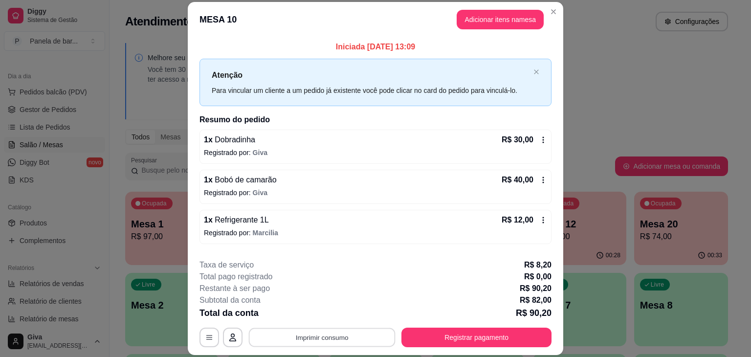
click at [342, 344] on button "Imprimir consumo" at bounding box center [322, 337] width 147 height 19
click at [334, 316] on button "IMPRESSORA" at bounding box center [321, 314] width 68 height 15
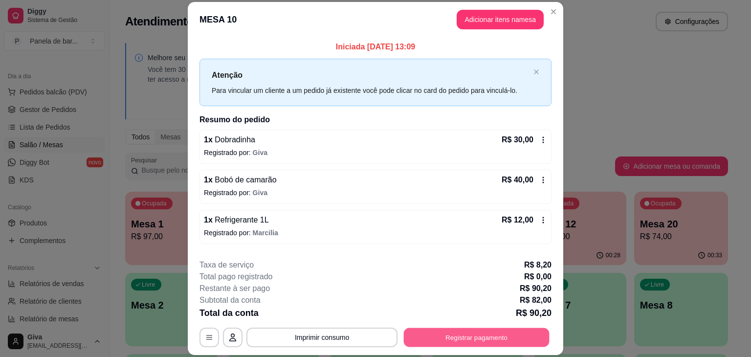
click at [414, 328] on button "Registrar pagamento" at bounding box center [477, 337] width 146 height 19
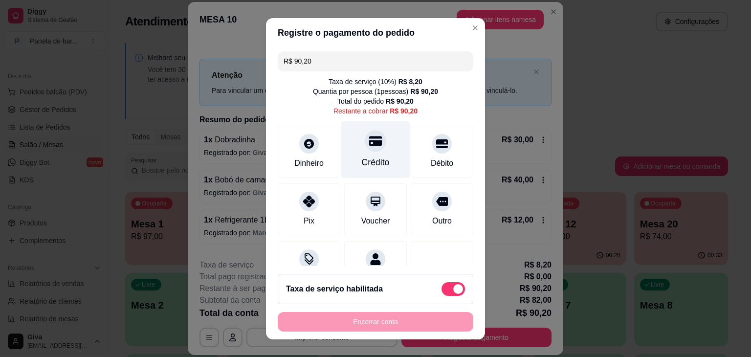
click at [381, 149] on div "Crédito" at bounding box center [375, 149] width 69 height 57
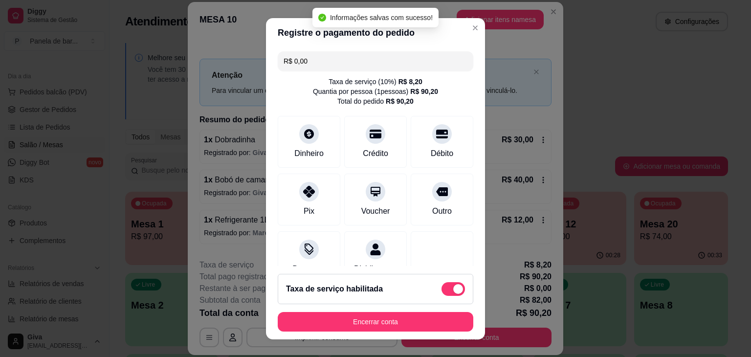
type input "R$ 0,00"
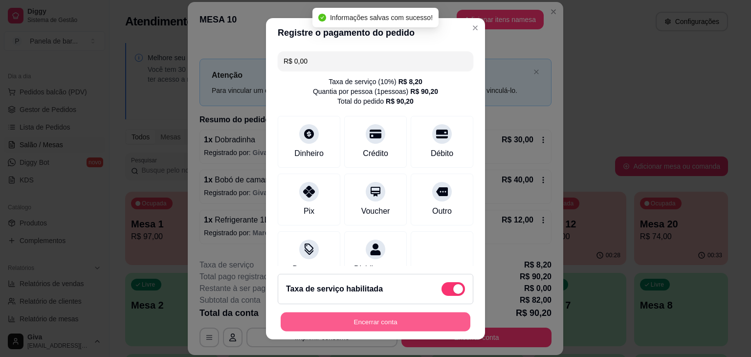
click at [400, 319] on button "Encerrar conta" at bounding box center [375, 321] width 190 height 19
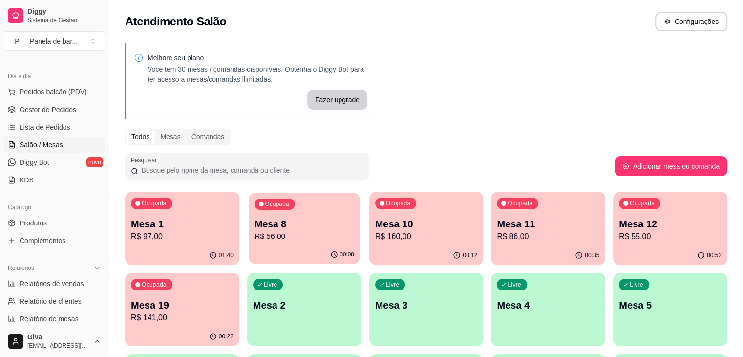
click at [285, 260] on div "00:08" at bounding box center [304, 254] width 111 height 19
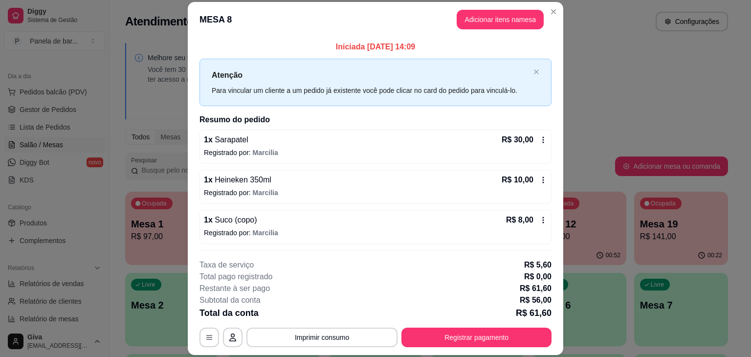
scroll to position [35, 0]
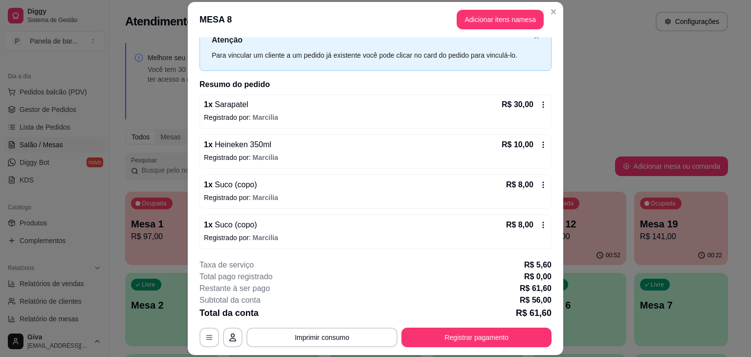
click at [539, 183] on icon at bounding box center [543, 185] width 8 height 8
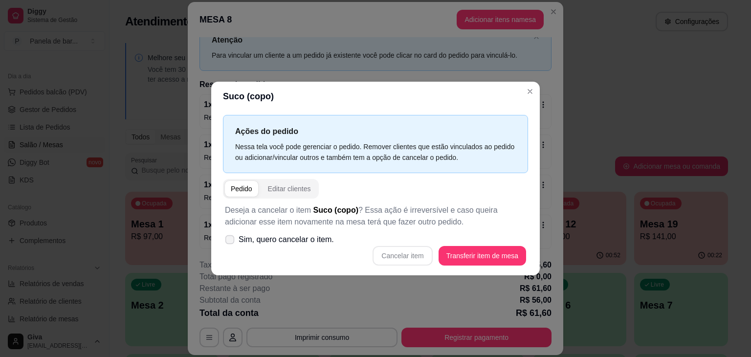
click at [329, 241] on span "Sim, quero cancelar o item." at bounding box center [285, 240] width 95 height 12
click at [231, 241] on input "Sim, quero cancelar o item." at bounding box center [227, 244] width 6 height 6
checkbox input "true"
click at [377, 255] on button "Cancelar item" at bounding box center [402, 255] width 58 height 19
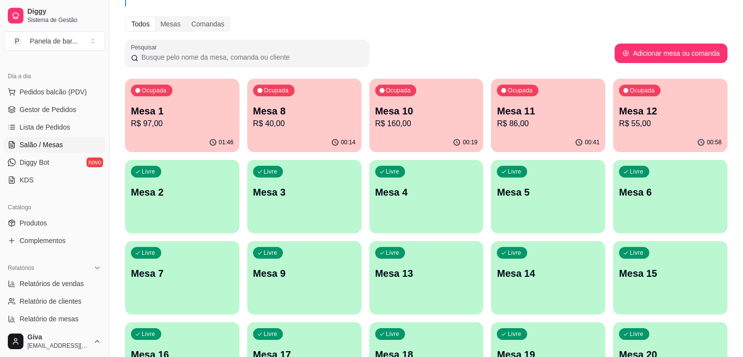
scroll to position [115, 0]
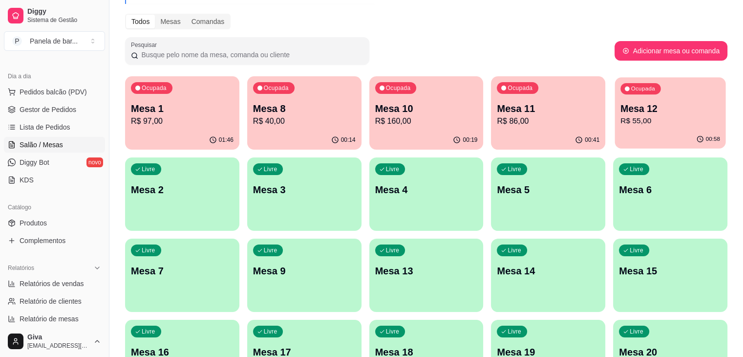
click at [621, 104] on p "Mesa 12" at bounding box center [671, 108] width 100 height 13
click at [504, 99] on div "Ocupada Mesa 11 R$ 86,00" at bounding box center [548, 103] width 111 height 53
click at [377, 102] on p "Mesa 10" at bounding box center [427, 108] width 100 height 13
click at [297, 95] on div "Ocupada Mesa 8 R$ 40,00" at bounding box center [304, 103] width 111 height 53
click at [172, 113] on p "Mesa 1" at bounding box center [182, 108] width 100 height 13
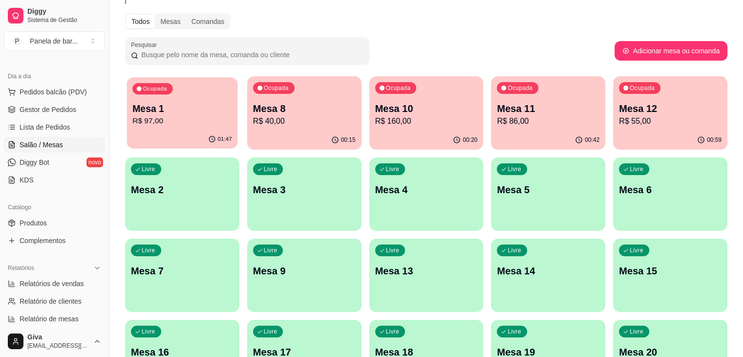
click at [192, 89] on div "Ocupada Mesa 1 R$ 97,00" at bounding box center [182, 103] width 111 height 53
click at [499, 122] on p "R$ 86,00" at bounding box center [549, 120] width 100 height 11
click at [190, 88] on div "Ocupada Mesa 1 R$ 97,00" at bounding box center [182, 103] width 111 height 53
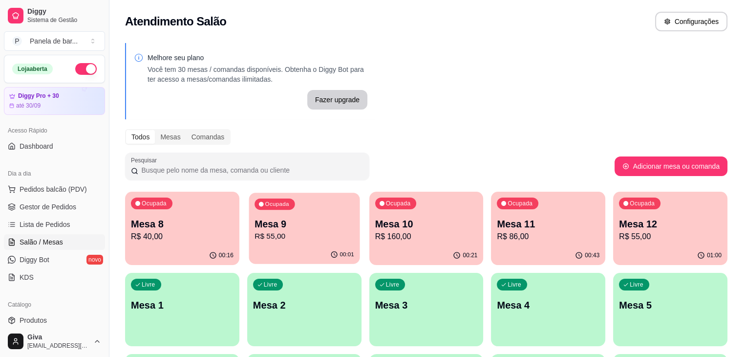
click at [267, 223] on p "Mesa 9" at bounding box center [305, 223] width 100 height 13
click at [493, 244] on div "Ocupada Mesa 11 R$ 86,00" at bounding box center [548, 219] width 111 height 53
